Goal: Information Seeking & Learning: Compare options

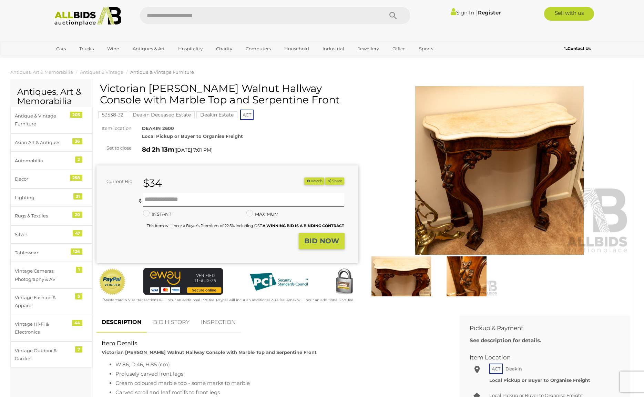
scroll to position [51, 0]
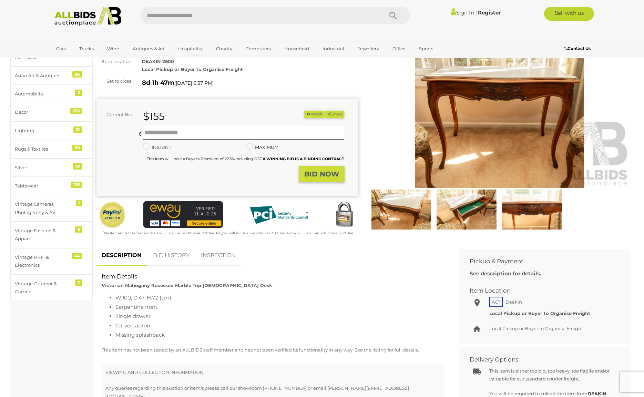
scroll to position [67, 0]
click at [498, 137] on img at bounding box center [499, 103] width 262 height 169
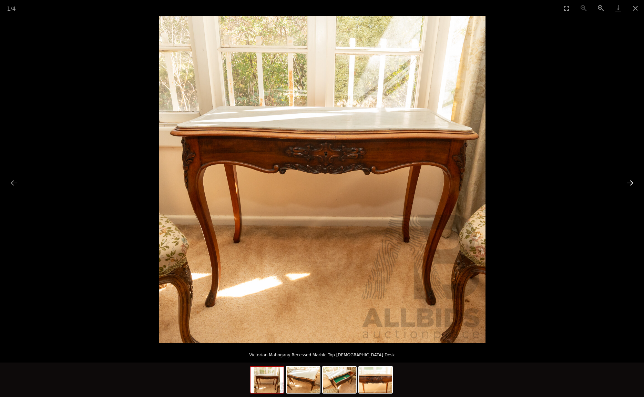
click at [632, 184] on button "Next slide" at bounding box center [629, 182] width 14 height 13
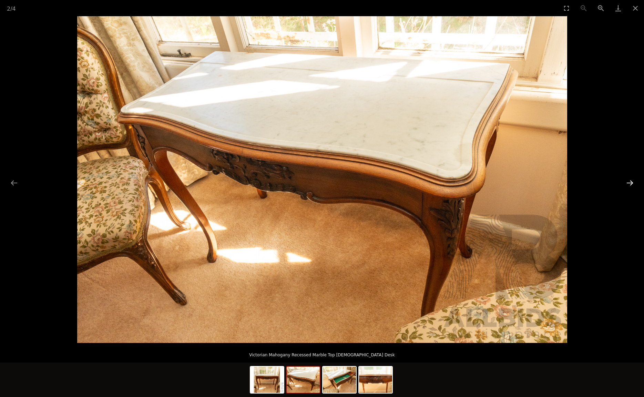
click at [632, 184] on button "Next slide" at bounding box center [629, 182] width 14 height 13
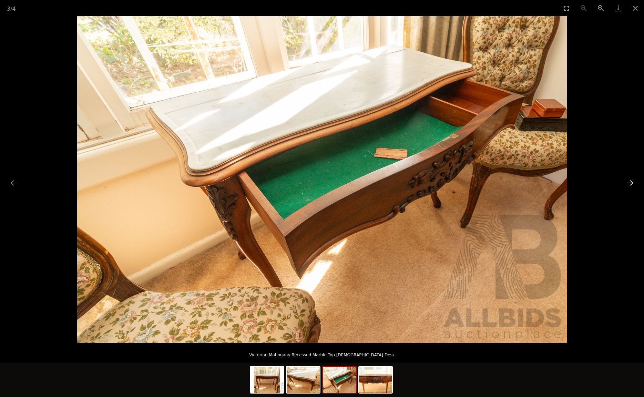
click at [632, 184] on button "Next slide" at bounding box center [629, 182] width 14 height 13
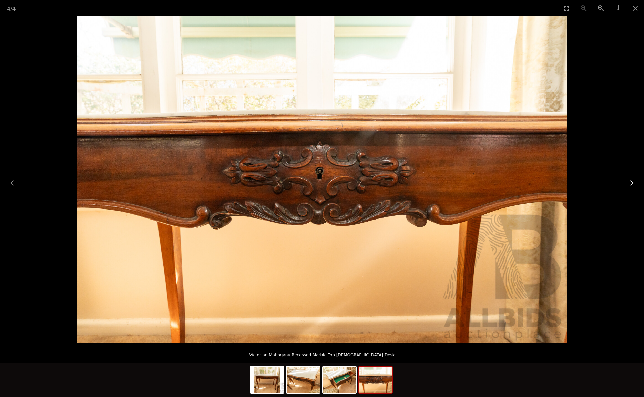
click at [632, 184] on button "Next slide" at bounding box center [629, 182] width 14 height 13
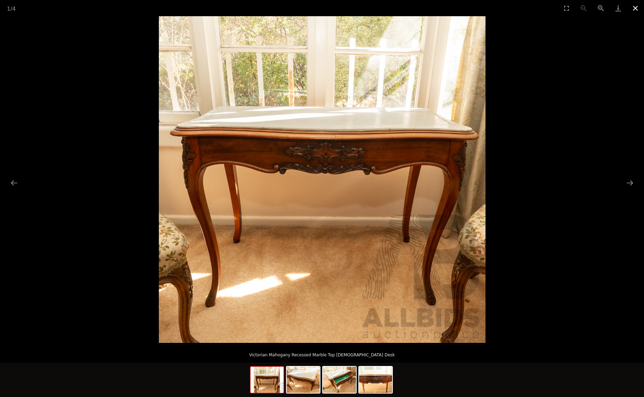
click at [634, 8] on button "Close gallery" at bounding box center [634, 8] width 17 height 16
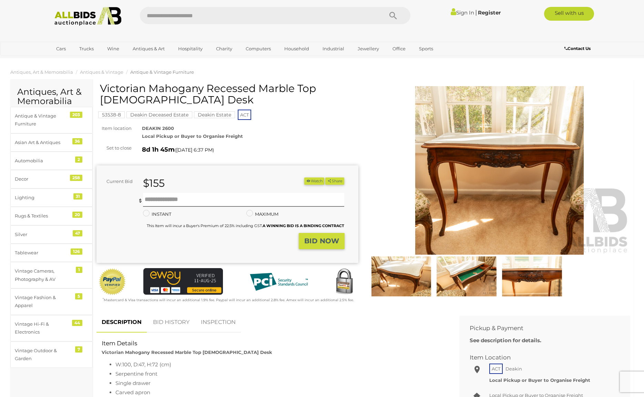
drag, startPoint x: 319, startPoint y: 89, endPoint x: 320, endPoint y: 96, distance: 7.3
click at [320, 96] on h1 "Victorian Mahogany Recessed Marble Top Ladies Desk" at bounding box center [228, 94] width 257 height 23
copy h1 "Ladies Desk"
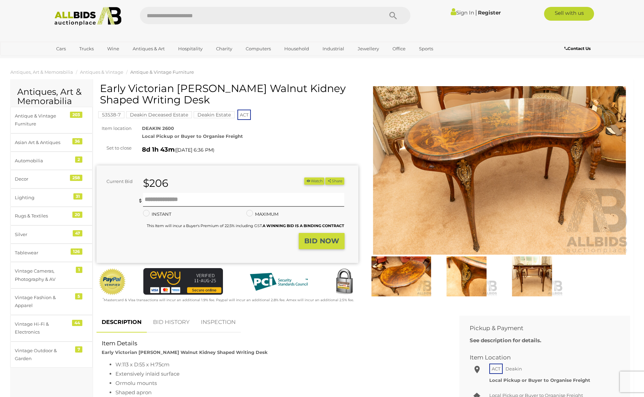
click at [451, 176] on img at bounding box center [499, 170] width 262 height 169
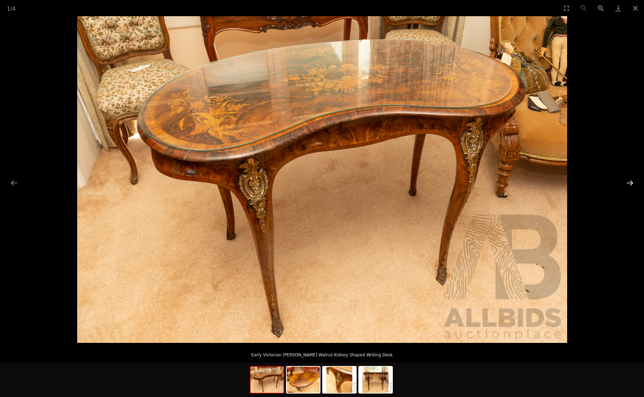
click at [630, 182] on button "Next slide" at bounding box center [629, 182] width 14 height 13
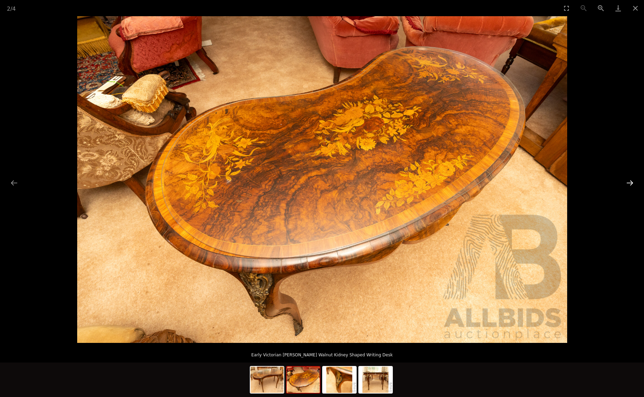
click at [630, 182] on button "Next slide" at bounding box center [629, 182] width 14 height 13
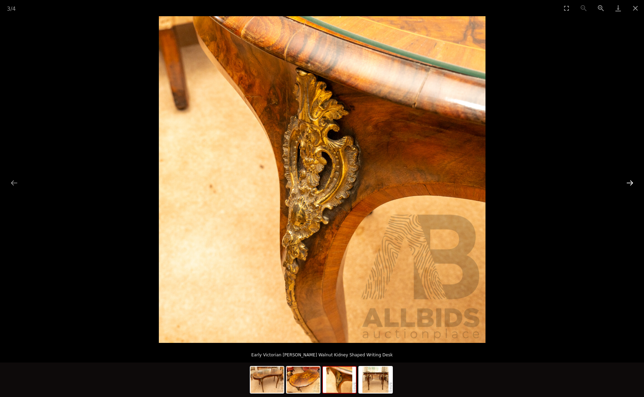
click at [630, 182] on button "Next slide" at bounding box center [629, 182] width 14 height 13
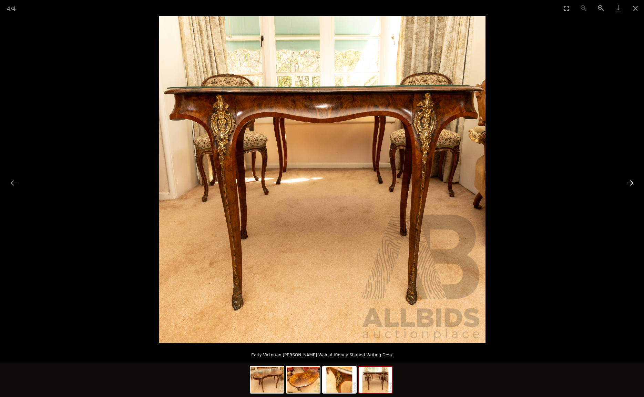
click at [630, 182] on button "Next slide" at bounding box center [629, 182] width 14 height 13
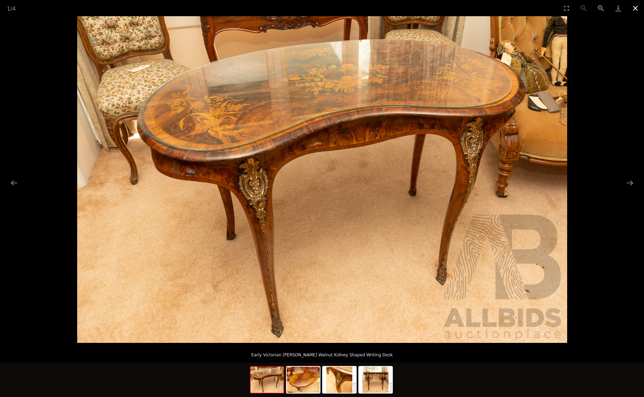
click at [634, 10] on button "Close gallery" at bounding box center [634, 8] width 17 height 16
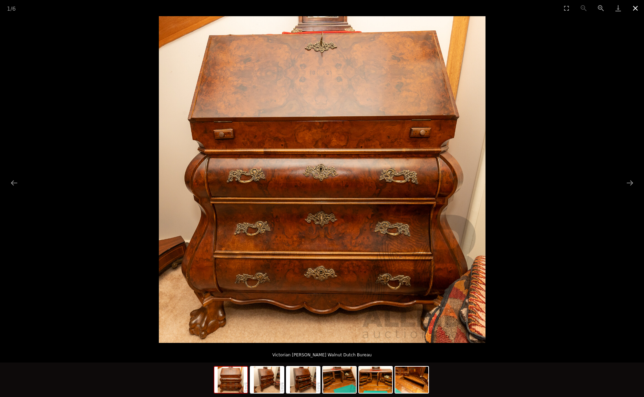
click at [638, 7] on button "Close gallery" at bounding box center [634, 8] width 17 height 16
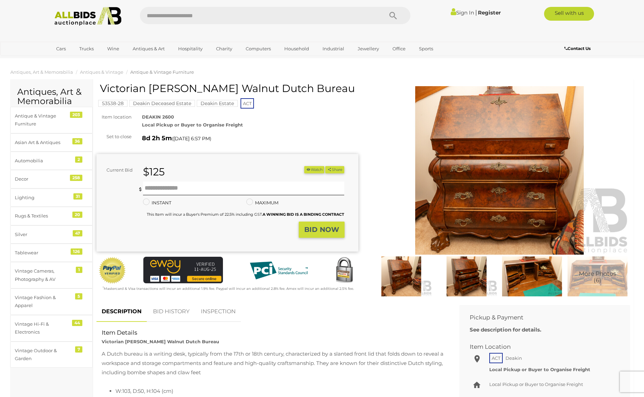
click at [163, 13] on input "text" at bounding box center [258, 15] width 236 height 17
paste input "**********"
type input "**********"
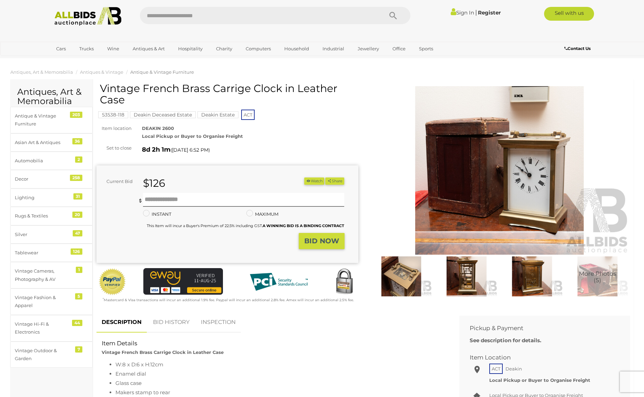
scroll to position [47, 0]
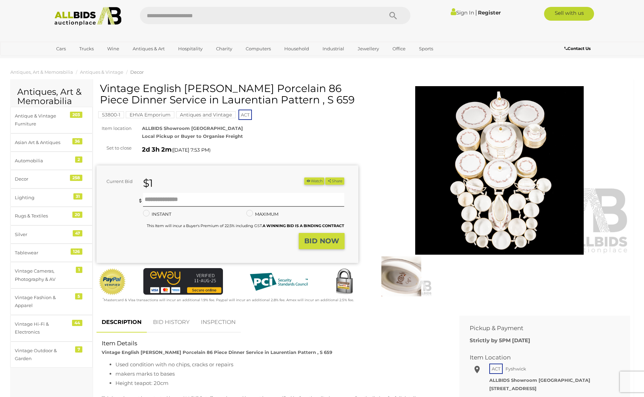
scroll to position [18, 0]
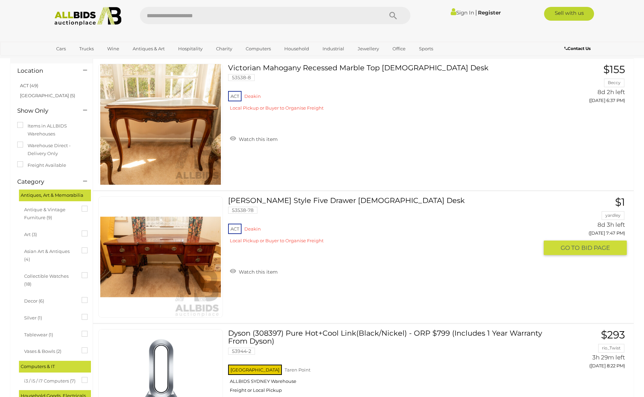
scroll to position [34, 0]
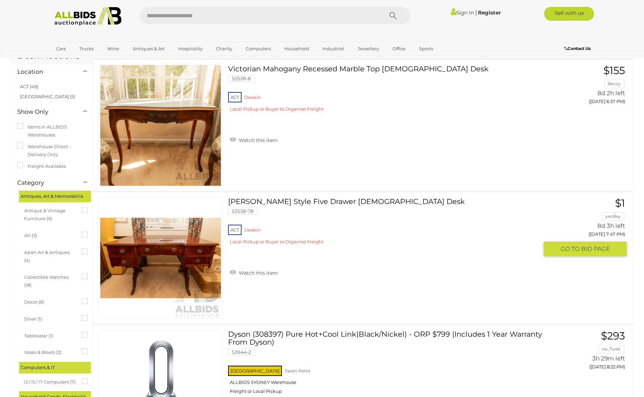
click at [187, 248] on link at bounding box center [160, 257] width 125 height 121
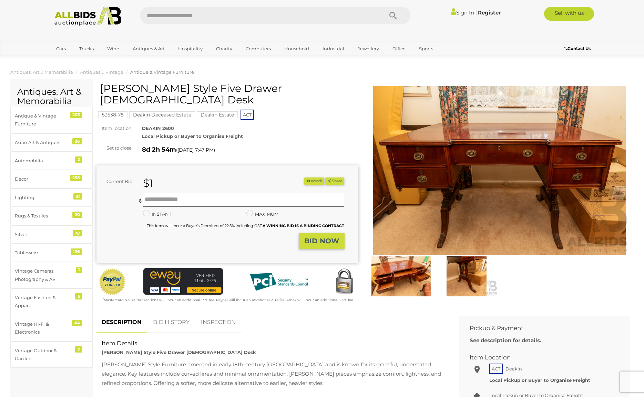
click at [498, 171] on img at bounding box center [499, 170] width 262 height 169
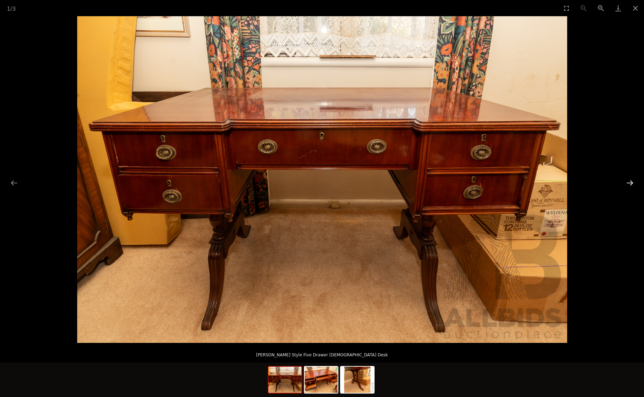
click at [629, 183] on button "Next slide" at bounding box center [629, 182] width 14 height 13
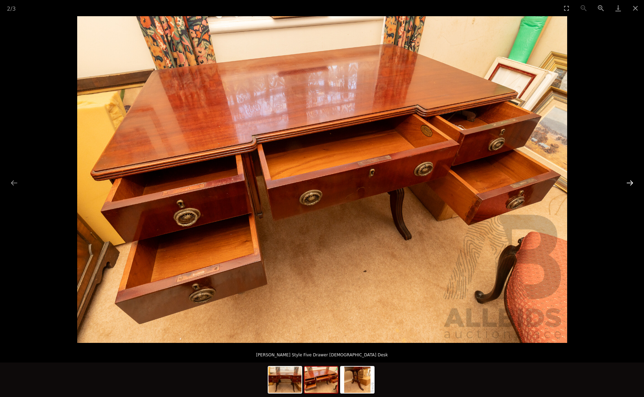
click at [629, 183] on button "Next slide" at bounding box center [629, 182] width 14 height 13
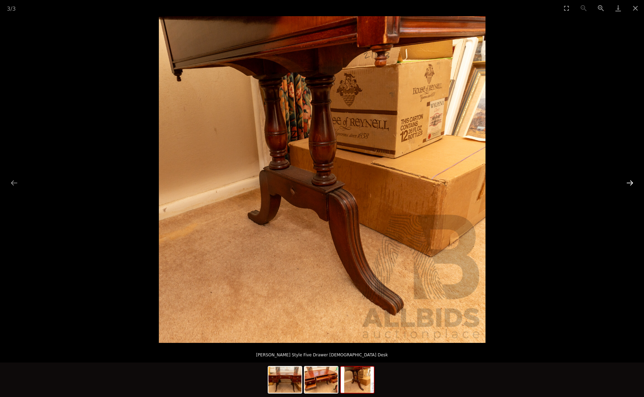
click at [629, 183] on button "Next slide" at bounding box center [629, 182] width 14 height 13
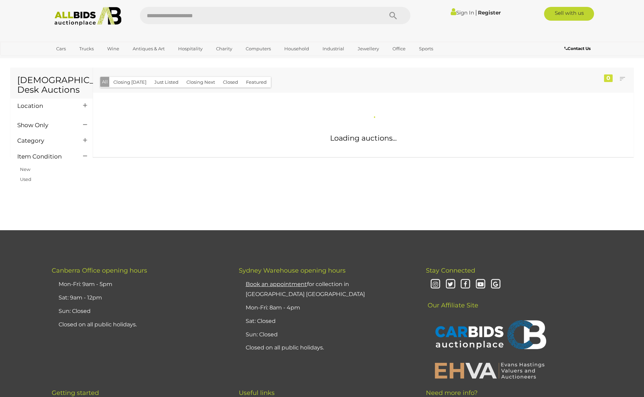
scroll to position [190, 0]
